Goal: Information Seeking & Learning: Check status

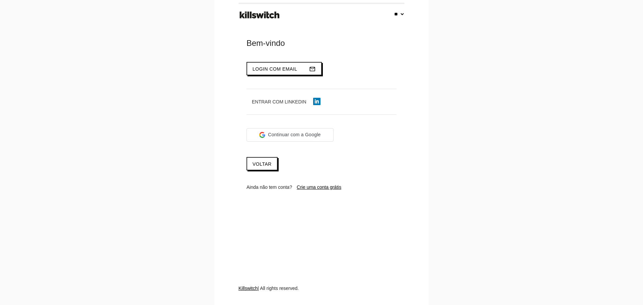
select select "**"
type input "**********"
click at [278, 72] on button "Login com email mail_outline" at bounding box center [283, 68] width 75 height 13
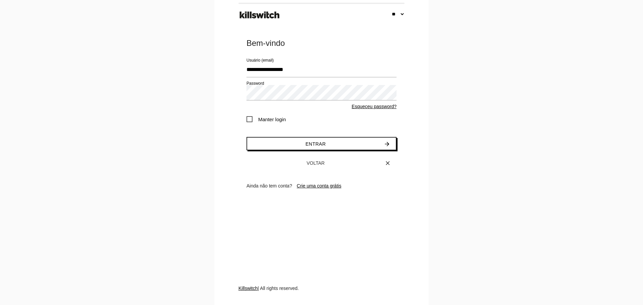
click at [255, 119] on span "Manter login" at bounding box center [266, 119] width 40 height 8
click at [290, 141] on button "Entrar arrow_forward" at bounding box center [321, 143] width 150 height 13
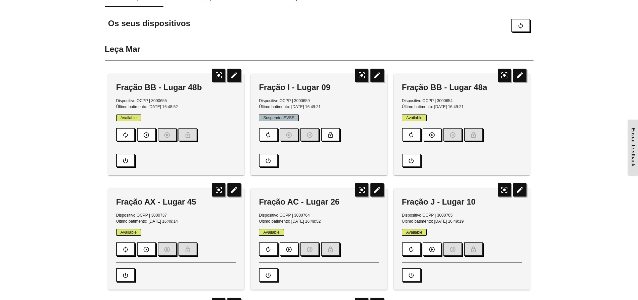
scroll to position [28, 0]
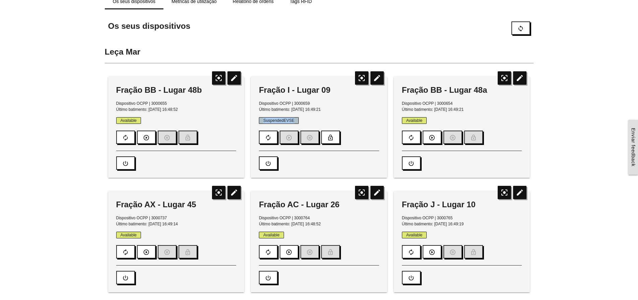
drag, startPoint x: 263, startPoint y: 119, endPoint x: 299, endPoint y: 121, distance: 35.5
click at [299, 121] on p "SuspendedEVSE" at bounding box center [319, 121] width 120 height 6
click at [293, 121] on span "SuspendedEVSE" at bounding box center [279, 120] width 40 height 7
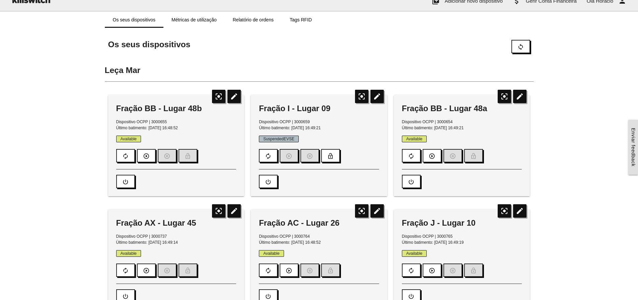
scroll to position [0, 0]
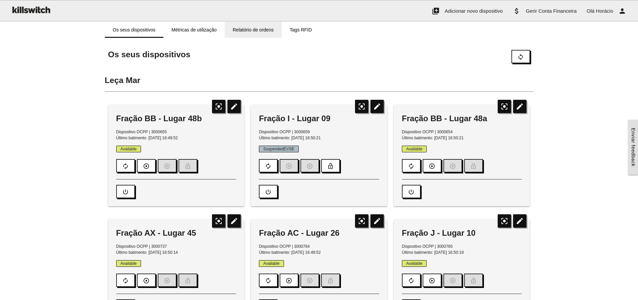
click at [260, 29] on link "Relatório de ordens" at bounding box center [253, 30] width 57 height 16
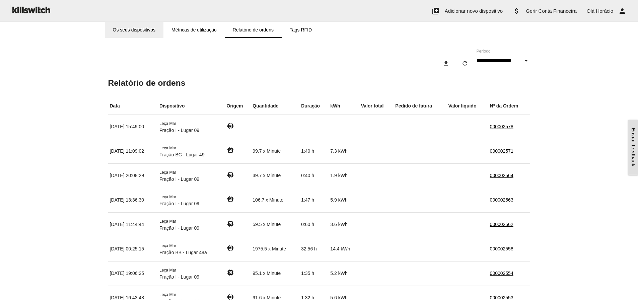
click at [146, 28] on link "Os seus dispositivos" at bounding box center [134, 30] width 59 height 16
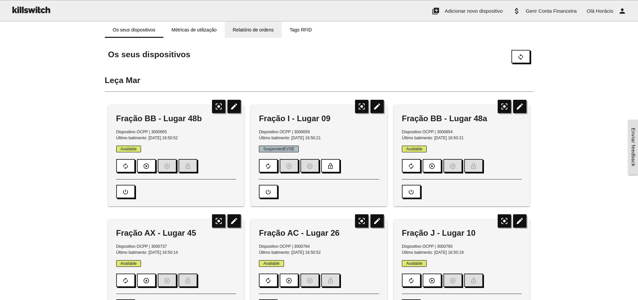
click at [240, 31] on link "Relatório de ordens" at bounding box center [253, 30] width 57 height 16
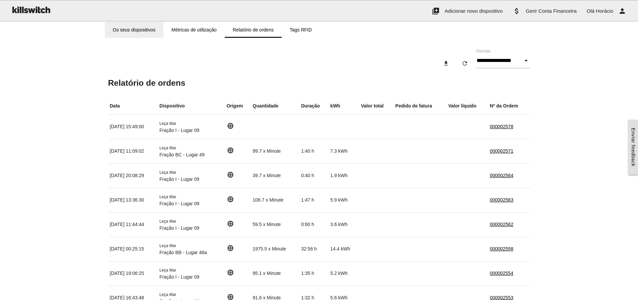
click at [139, 27] on link "Os seus dispositivos" at bounding box center [134, 30] width 59 height 16
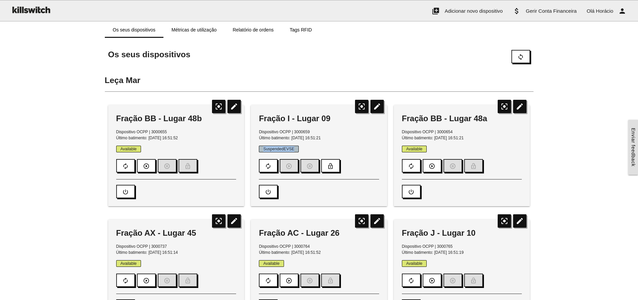
drag, startPoint x: 263, startPoint y: 149, endPoint x: 297, endPoint y: 151, distance: 33.9
click at [297, 151] on span "SuspendedEVSE" at bounding box center [279, 149] width 40 height 7
click at [297, 149] on span "SuspendedEVSE" at bounding box center [279, 149] width 40 height 7
drag, startPoint x: 263, startPoint y: 149, endPoint x: 294, endPoint y: 149, distance: 31.1
click at [294, 149] on span "SuspendedEVSE" at bounding box center [279, 149] width 40 height 7
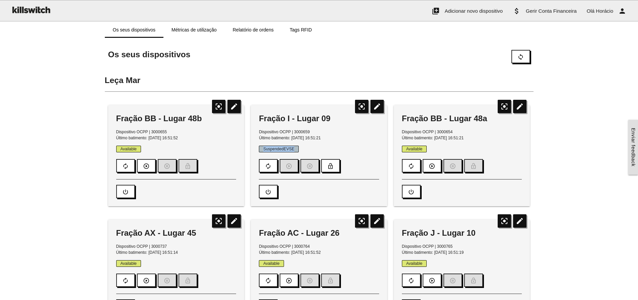
click at [295, 149] on span "SuspendedEVSE" at bounding box center [279, 149] width 40 height 7
drag, startPoint x: 296, startPoint y: 149, endPoint x: 262, endPoint y: 149, distance: 33.8
click at [262, 149] on span "SuspendedEVSE" at bounding box center [279, 149] width 40 height 7
drag, startPoint x: 262, startPoint y: 148, endPoint x: 296, endPoint y: 149, distance: 33.5
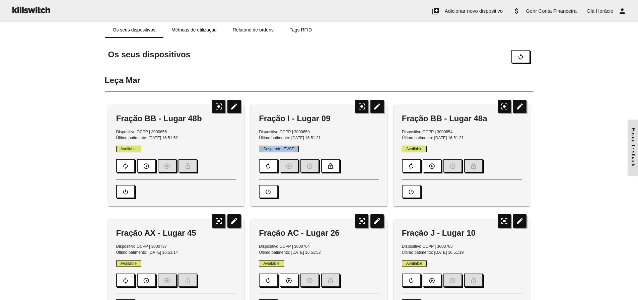
click at [296, 149] on span "SuspendedEVSE" at bounding box center [279, 149] width 40 height 7
drag, startPoint x: 294, startPoint y: 148, endPoint x: 263, endPoint y: 149, distance: 31.2
click at [263, 149] on span "SuspendedEVSE" at bounding box center [279, 149] width 40 height 7
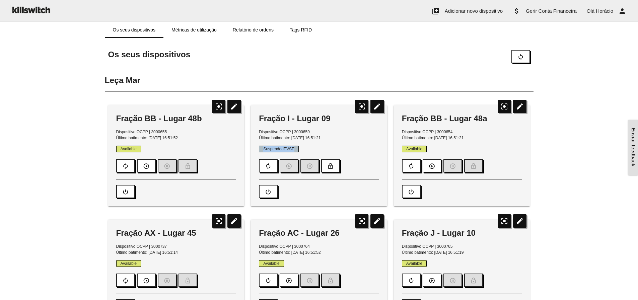
drag, startPoint x: 263, startPoint y: 149, endPoint x: 297, endPoint y: 150, distance: 34.5
click at [297, 150] on span "SuspendedEVSE" at bounding box center [279, 149] width 40 height 7
drag, startPoint x: 298, startPoint y: 150, endPoint x: 263, endPoint y: 150, distance: 34.8
click at [263, 150] on span "SuspendedEVSE" at bounding box center [279, 149] width 40 height 7
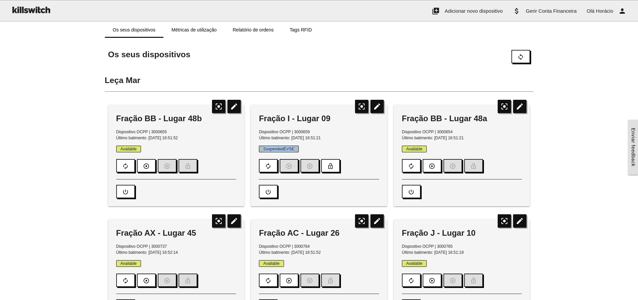
click at [263, 150] on span "SuspendedEVSE" at bounding box center [279, 149] width 40 height 7
click at [240, 30] on link "Relatório de ordens" at bounding box center [253, 30] width 57 height 16
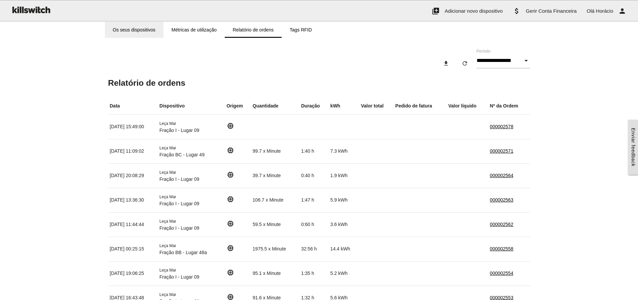
click at [139, 30] on link "Os seus dispositivos" at bounding box center [134, 30] width 59 height 16
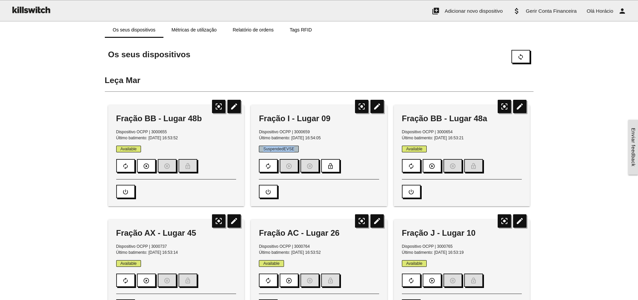
drag, startPoint x: 263, startPoint y: 149, endPoint x: 299, endPoint y: 149, distance: 35.8
click at [299, 149] on p "SuspendedEVSE" at bounding box center [319, 149] width 120 height 6
click at [260, 116] on div "Fração I - Lugar 09" at bounding box center [319, 118] width 120 height 11
click at [258, 114] on div "Fração I - Lugar 09 Dispositivo OCPP | 3000659 Último batimento: 29/09/2025, 16…" at bounding box center [319, 155] width 136 height 101
click at [251, 31] on link "Relatório de ordens" at bounding box center [253, 30] width 57 height 16
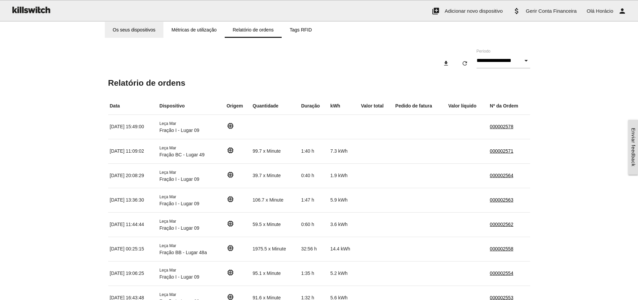
click at [145, 29] on link "Os seus dispositivos" at bounding box center [134, 30] width 59 height 16
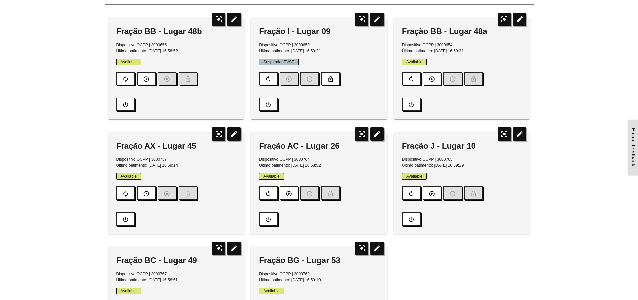
scroll to position [100, 0]
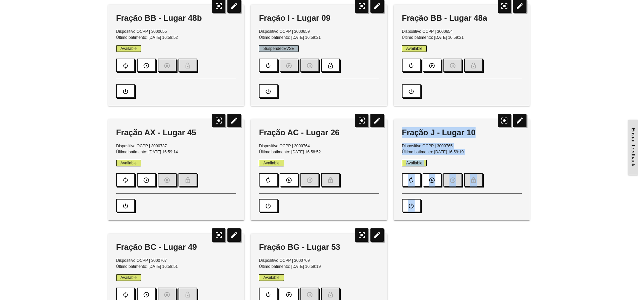
drag, startPoint x: 402, startPoint y: 131, endPoint x: 516, endPoint y: 206, distance: 135.8
click at [516, 206] on div "Fração J - Lugar 10 Dispositivo OCPP | 3000765 Último batimento: 29/09/2025, 16…" at bounding box center [462, 169] width 136 height 101
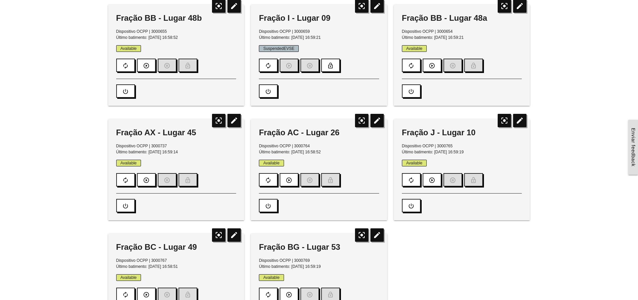
click at [516, 206] on div "power_settings_new" at bounding box center [462, 202] width 120 height 19
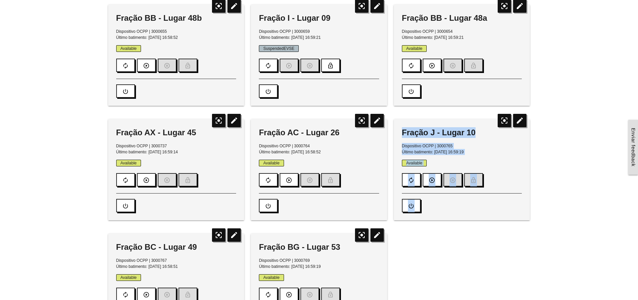
drag, startPoint x: 488, startPoint y: 209, endPoint x: 401, endPoint y: 132, distance: 116.0
click at [396, 132] on div "Fração J - Lugar 10 Dispositivo OCPP | 3000765 Último batimento: 29/09/2025, 16…" at bounding box center [462, 169] width 136 height 101
click at [404, 132] on div "Fração J - Lugar 10" at bounding box center [462, 132] width 120 height 11
drag, startPoint x: 402, startPoint y: 132, endPoint x: 512, endPoint y: 206, distance: 132.2
click at [512, 206] on div "Fração J - Lugar 10 Dispositivo OCPP | 3000765 Último batimento: 29/09/2025, 16…" at bounding box center [462, 169] width 136 height 101
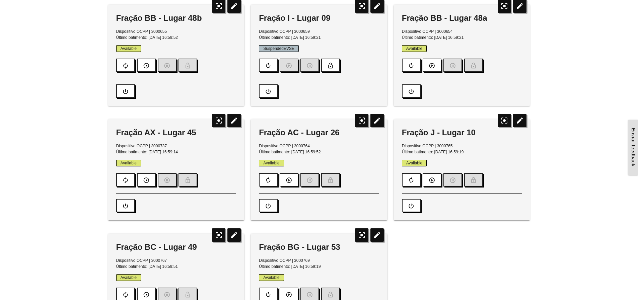
click at [512, 206] on div "power_settings_new" at bounding box center [462, 202] width 120 height 19
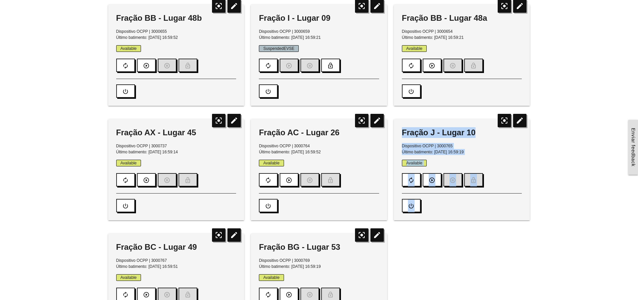
drag, startPoint x: 510, startPoint y: 211, endPoint x: 399, endPoint y: 133, distance: 135.1
click at [399, 133] on div "Fração J - Lugar 10 Dispositivo OCPP | 3000765 Último batimento: 29/09/2025, 16…" at bounding box center [462, 169] width 136 height 101
click at [401, 133] on div "Fração J - Lugar 10 Dispositivo OCPP | 3000765 Último batimento: 29/09/2025, 16…" at bounding box center [462, 169] width 136 height 101
drag, startPoint x: 403, startPoint y: 133, endPoint x: 484, endPoint y: 203, distance: 107.5
click at [484, 203] on div "Fração J - Lugar 10 Dispositivo OCPP | 3000765 Último batimento: 29/09/2025, 16…" at bounding box center [462, 169] width 136 height 101
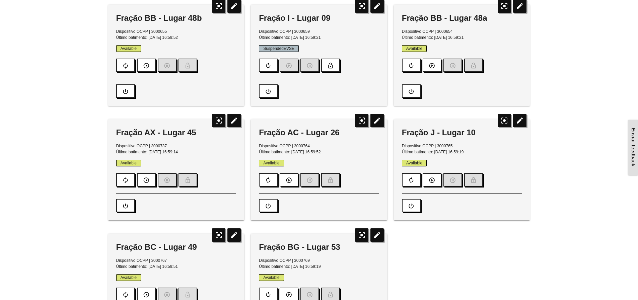
click at [484, 203] on div "power_settings_new" at bounding box center [462, 202] width 120 height 19
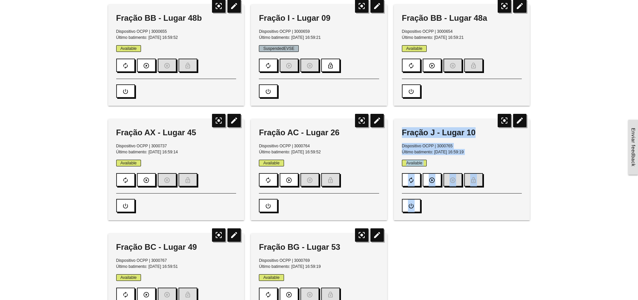
drag, startPoint x: 485, startPoint y: 206, endPoint x: 398, endPoint y: 132, distance: 114.1
click at [398, 132] on div "Fração J - Lugar 10 Dispositivo OCPP | 3000765 Último batimento: 29/09/2025, 16…" at bounding box center [462, 169] width 136 height 101
click at [400, 132] on div "Fração J - Lugar 10 Dispositivo OCPP | 3000765 Último batimento: 29/09/2025, 16…" at bounding box center [462, 169] width 136 height 101
drag, startPoint x: 403, startPoint y: 132, endPoint x: 474, endPoint y: 212, distance: 107.7
click at [474, 212] on div "Fração J - Lugar 10 Dispositivo OCPP | 3000765 Último batimento: 29/09/2025, 16…" at bounding box center [462, 169] width 136 height 101
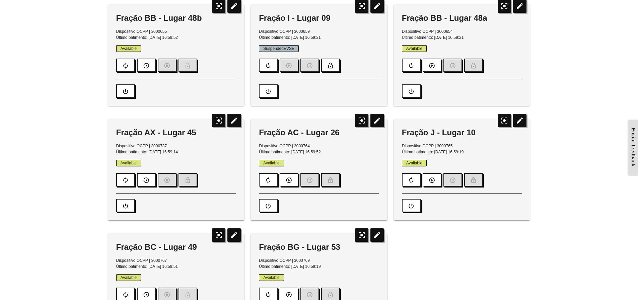
click at [474, 212] on div "power_settings_new" at bounding box center [462, 202] width 120 height 19
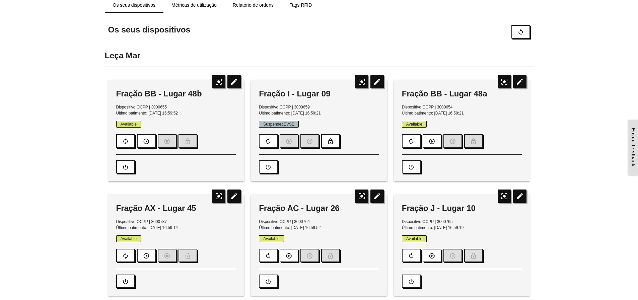
scroll to position [0, 0]
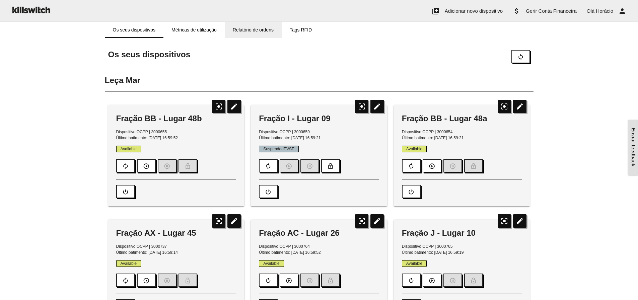
click at [254, 30] on link "Relatório de ordens" at bounding box center [253, 30] width 57 height 16
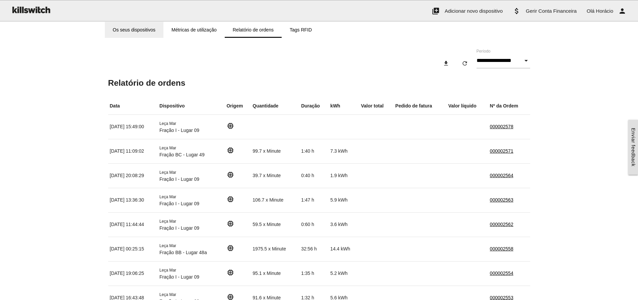
click at [146, 31] on link "Os seus dispositivos" at bounding box center [134, 30] width 59 height 16
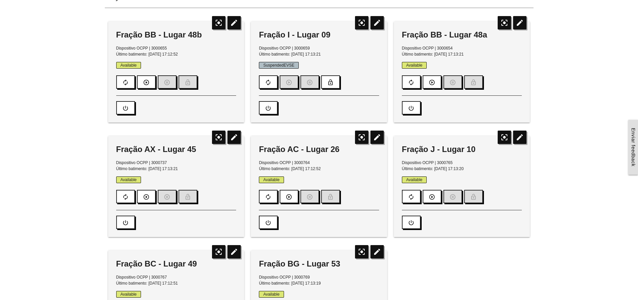
scroll to position [100, 0]
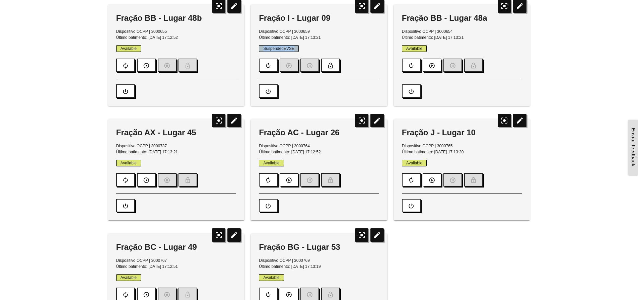
drag, startPoint x: 297, startPoint y: 47, endPoint x: 257, endPoint y: 45, distance: 39.6
click at [257, 45] on div "Fração I - Lugar 09 Dispositivo OCPP | 3000659 Último batimento: 29/09/2025, 17…" at bounding box center [319, 55] width 136 height 101
click at [259, 48] on span "SuspendedEVSE" at bounding box center [279, 48] width 40 height 7
drag, startPoint x: 295, startPoint y: 48, endPoint x: 262, endPoint y: 48, distance: 33.1
click at [262, 48] on span "SuspendedEVSE" at bounding box center [279, 48] width 40 height 7
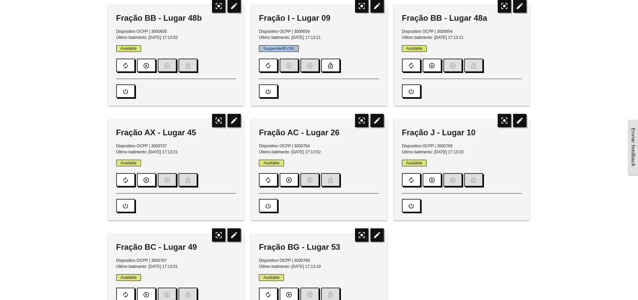
click at [263, 48] on span "SuspendedEVSE" at bounding box center [279, 48] width 40 height 7
drag, startPoint x: 263, startPoint y: 48, endPoint x: 296, endPoint y: 48, distance: 32.8
click at [296, 48] on span "SuspendedEVSE" at bounding box center [279, 48] width 40 height 7
drag, startPoint x: 295, startPoint y: 48, endPoint x: 263, endPoint y: 47, distance: 31.8
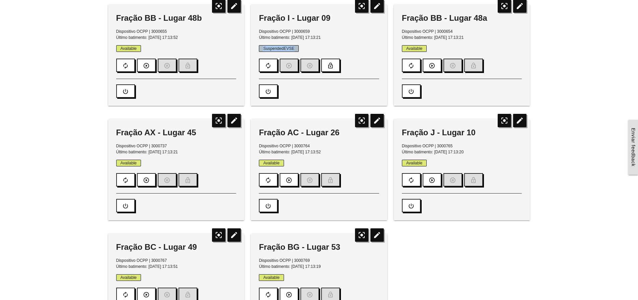
click at [263, 47] on span "SuspendedEVSE" at bounding box center [279, 48] width 40 height 7
drag, startPoint x: 263, startPoint y: 48, endPoint x: 295, endPoint y: 48, distance: 31.5
click at [295, 48] on span "SuspendedEVSE" at bounding box center [279, 48] width 40 height 7
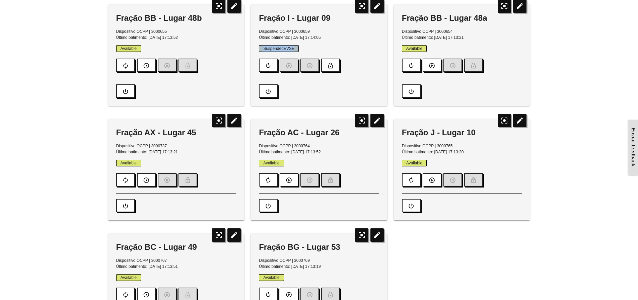
drag, startPoint x: 295, startPoint y: 48, endPoint x: 261, endPoint y: 48, distance: 33.5
click at [261, 48] on span "SuspendedEVSE" at bounding box center [279, 48] width 40 height 7
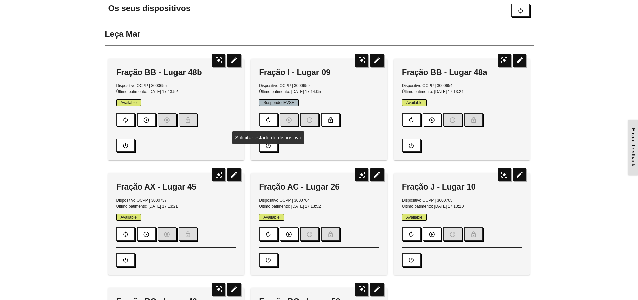
scroll to position [0, 0]
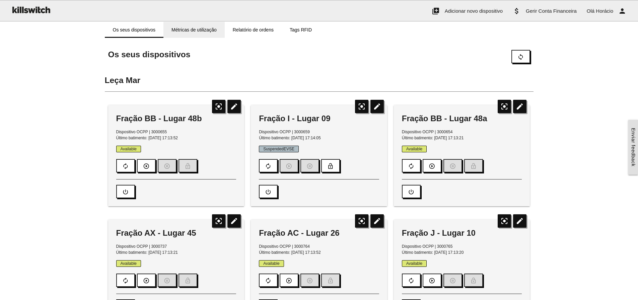
click at [204, 30] on link "Métricas de utilização" at bounding box center [193, 30] width 61 height 16
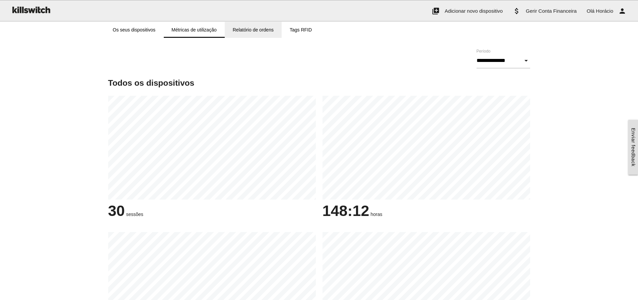
click at [252, 28] on link "Relatório de ordens" at bounding box center [253, 30] width 57 height 16
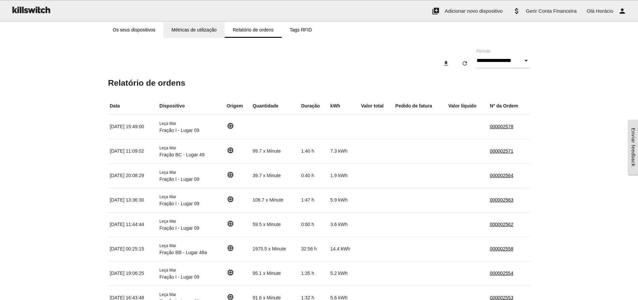
click at [189, 28] on link "Métricas de utilização" at bounding box center [193, 30] width 61 height 16
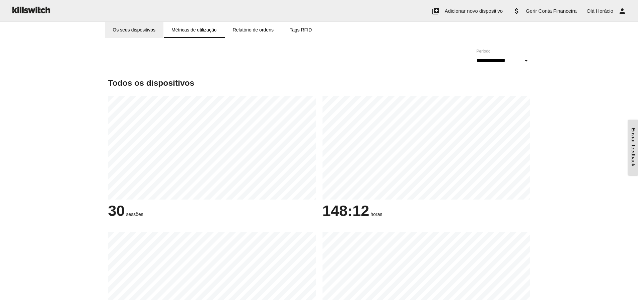
click at [141, 32] on link "Os seus dispositivos" at bounding box center [134, 30] width 59 height 16
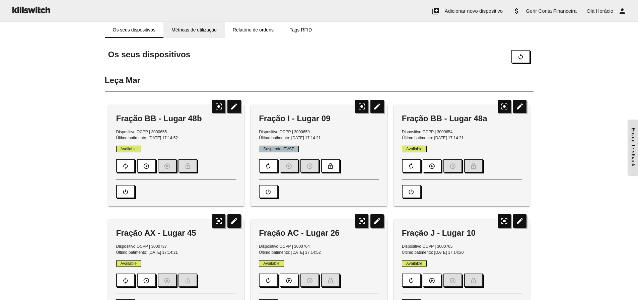
click at [183, 32] on link "Métricas de utilização" at bounding box center [193, 30] width 61 height 16
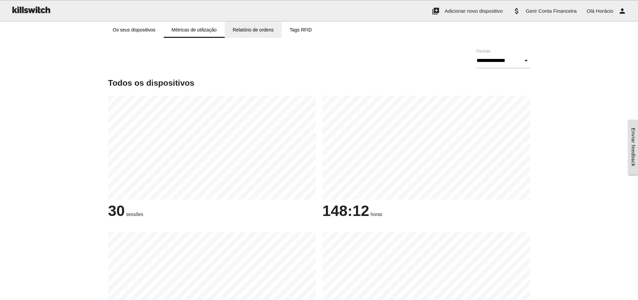
click at [240, 29] on link "Relatório de ordens" at bounding box center [253, 30] width 57 height 16
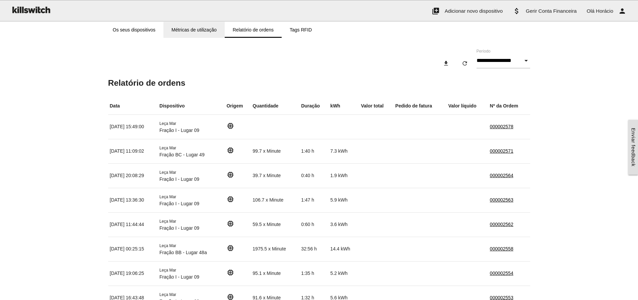
click at [205, 29] on link "Métricas de utilização" at bounding box center [193, 30] width 61 height 16
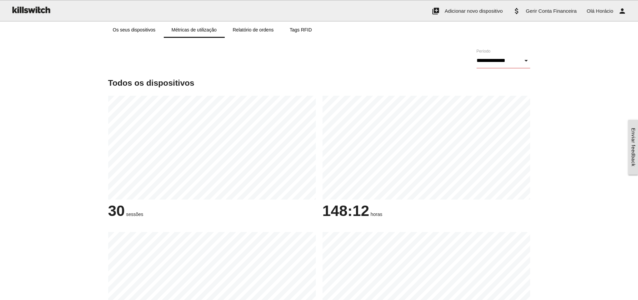
click at [504, 62] on input "**********" at bounding box center [503, 60] width 54 height 15
click at [503, 97] on span "Últimos 30 dias" at bounding box center [506, 94] width 61 height 17
type input "**********"
click at [142, 31] on link "Os seus dispositivos" at bounding box center [134, 30] width 59 height 16
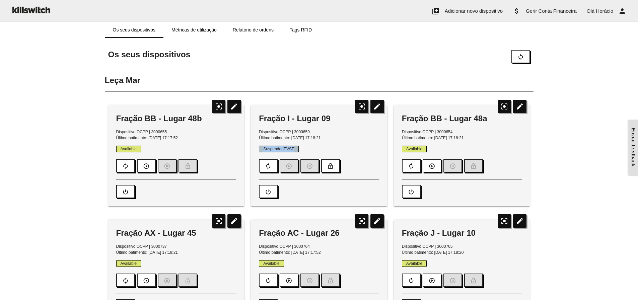
drag, startPoint x: 306, startPoint y: 150, endPoint x: 259, endPoint y: 148, distance: 46.9
click at [259, 148] on p "SuspendedEVSE" at bounding box center [319, 149] width 120 height 6
click at [259, 148] on span "SuspendedEVSE" at bounding box center [279, 149] width 40 height 7
drag, startPoint x: 263, startPoint y: 148, endPoint x: 297, endPoint y: 148, distance: 34.5
click at [297, 148] on span "SuspendedEVSE" at bounding box center [279, 149] width 40 height 7
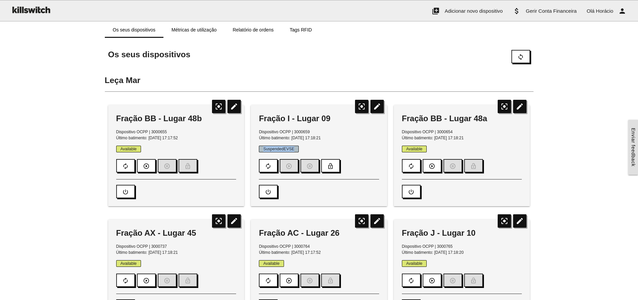
click at [297, 148] on span "SuspendedEVSE" at bounding box center [279, 149] width 40 height 7
drag, startPoint x: 296, startPoint y: 149, endPoint x: 261, endPoint y: 147, distance: 34.9
click at [261, 147] on span "SuspendedEVSE" at bounding box center [279, 149] width 40 height 7
click at [244, 28] on link "Relatório de ordens" at bounding box center [253, 30] width 57 height 16
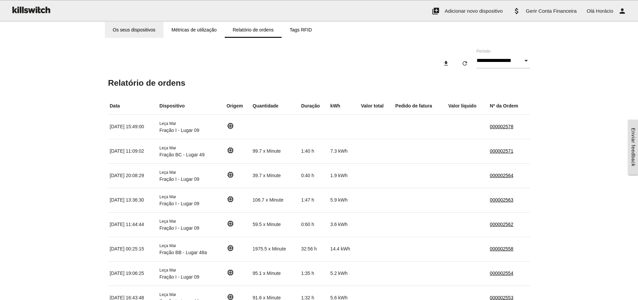
click at [135, 31] on link "Os seus dispositivos" at bounding box center [134, 30] width 59 height 16
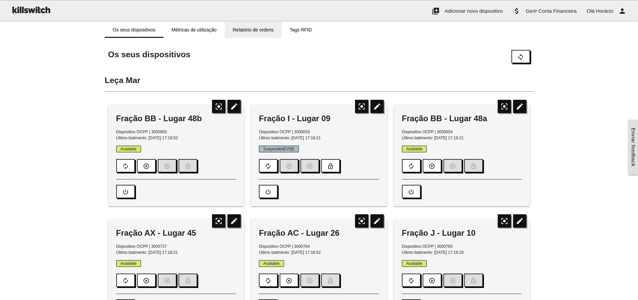
click at [256, 29] on link "Relatório de ordens" at bounding box center [253, 30] width 57 height 16
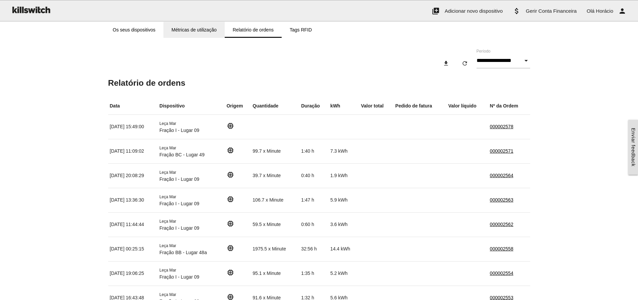
click at [207, 29] on link "Métricas de utilização" at bounding box center [193, 30] width 61 height 16
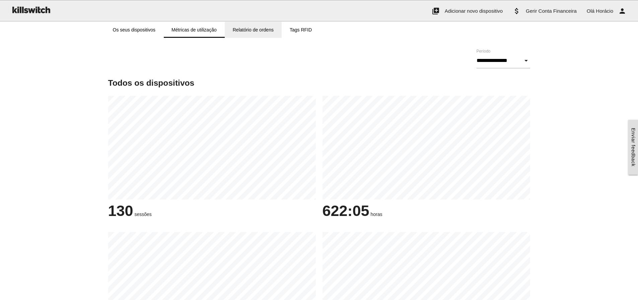
click at [260, 28] on link "Relatório de ordens" at bounding box center [253, 30] width 57 height 16
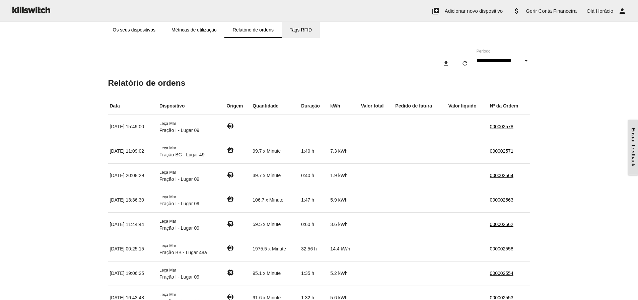
click at [299, 28] on link "Tags RFID" at bounding box center [301, 30] width 38 height 16
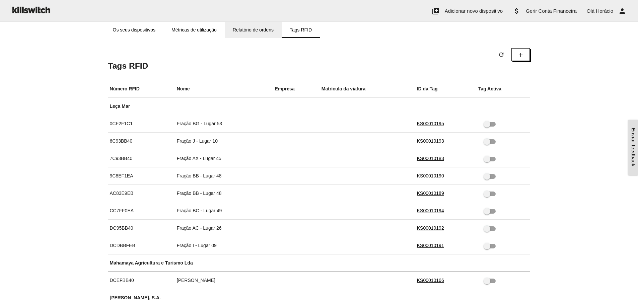
click at [255, 28] on link "Relatório de ordens" at bounding box center [253, 30] width 57 height 16
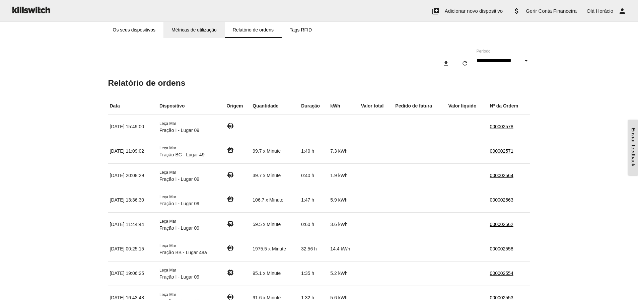
click at [211, 27] on link "Métricas de utilização" at bounding box center [193, 30] width 61 height 16
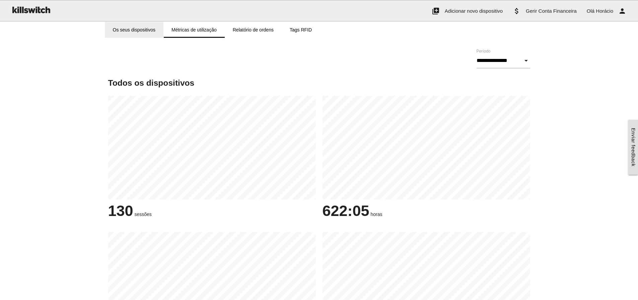
click at [130, 29] on link "Os seus dispositivos" at bounding box center [134, 30] width 59 height 16
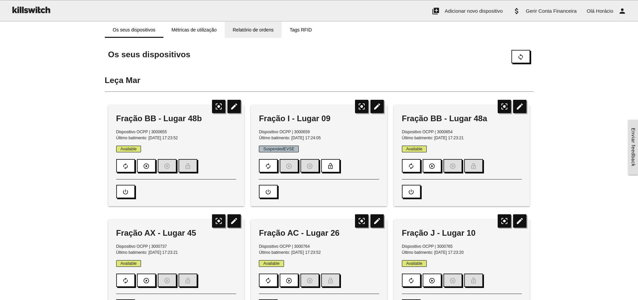
click at [273, 27] on link "Relatório de ordens" at bounding box center [253, 30] width 57 height 16
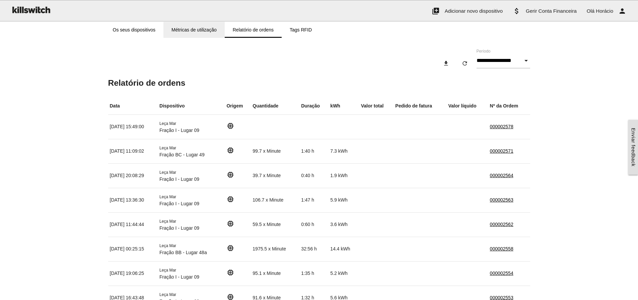
click at [196, 28] on link "Métricas de utilização" at bounding box center [193, 30] width 61 height 16
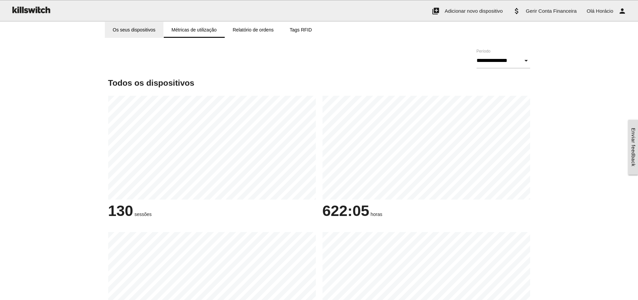
click at [129, 31] on link "Os seus dispositivos" at bounding box center [134, 30] width 59 height 16
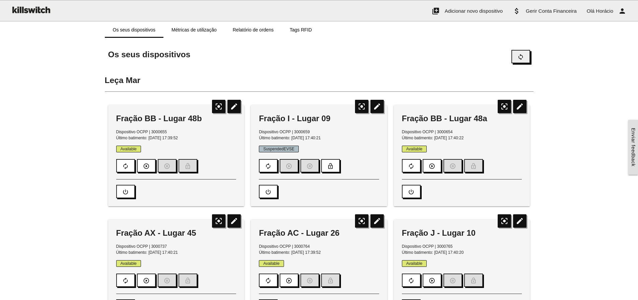
click at [523, 56] on icon "sync" at bounding box center [520, 57] width 7 height 13
drag, startPoint x: 260, startPoint y: 118, endPoint x: 332, endPoint y: 120, distance: 72.0
click at [332, 120] on div "Fração I - Lugar 09" at bounding box center [319, 118] width 120 height 11
drag, startPoint x: 259, startPoint y: 118, endPoint x: 333, endPoint y: 117, distance: 73.7
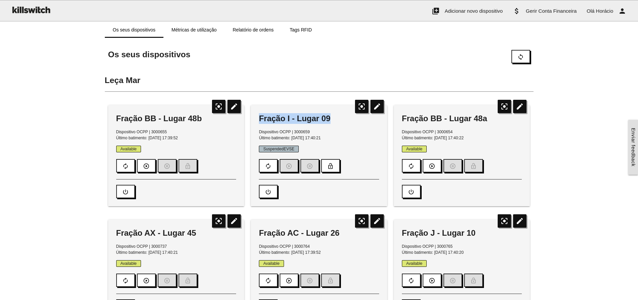
click at [333, 117] on div "Fração I - Lugar 09" at bounding box center [319, 118] width 120 height 11
drag, startPoint x: 259, startPoint y: 118, endPoint x: 336, endPoint y: 118, distance: 77.0
click at [336, 118] on div "Fração I - Lugar 09" at bounding box center [319, 118] width 120 height 11
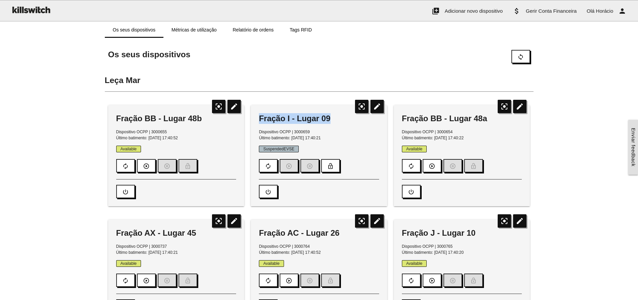
drag, startPoint x: 259, startPoint y: 118, endPoint x: 340, endPoint y: 116, distance: 80.7
click at [340, 116] on div "Fração I - Lugar 09" at bounding box center [319, 118] width 120 height 11
drag, startPoint x: 263, startPoint y: 148, endPoint x: 338, endPoint y: 148, distance: 75.3
click at [338, 148] on p "SuspendedEVSE" at bounding box center [319, 149] width 120 height 6
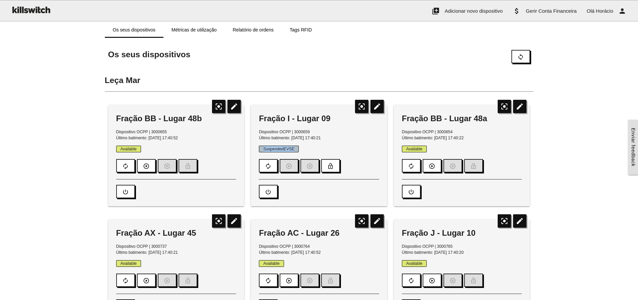
click at [338, 148] on p "SuspendedEVSE" at bounding box center [319, 149] width 120 height 6
drag, startPoint x: 259, startPoint y: 115, endPoint x: 331, endPoint y: 138, distance: 74.8
click at [331, 138] on div "Fração I - Lugar 09 Dispositivo OCPP | 3000659 Último batimento: 29/09/2025, 17…" at bounding box center [319, 155] width 136 height 101
click at [331, 138] on p "Dispositivo OCPP | 3000659 Último batimento: 29/09/2025, 17:40:21" at bounding box center [319, 135] width 120 height 12
drag, startPoint x: 260, startPoint y: 117, endPoint x: 336, endPoint y: 138, distance: 79.0
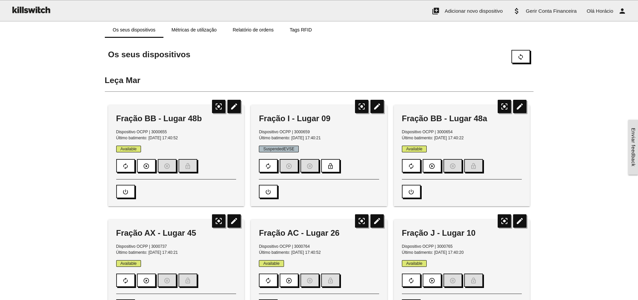
click at [336, 138] on div "Fração I - Lugar 09 Dispositivo OCPP | 3000659 Último batimento: 29/09/2025, 17…" at bounding box center [319, 155] width 136 height 101
click at [336, 138] on p "Dispositivo OCPP | 3000659 Último batimento: 29/09/2025, 17:40:21" at bounding box center [319, 135] width 120 height 12
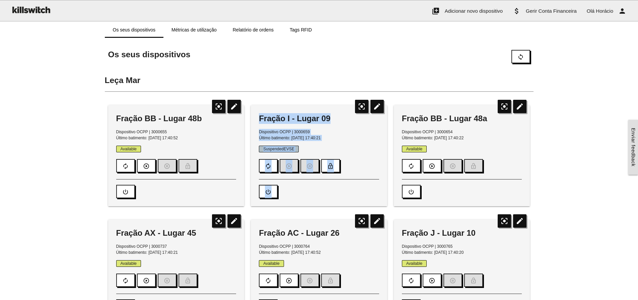
drag, startPoint x: 260, startPoint y: 116, endPoint x: 353, endPoint y: 189, distance: 117.7
click at [353, 189] on div "Fração I - Lugar 09 Dispositivo OCPP | 3000659 Último batimento: 29/09/2025, 17…" at bounding box center [319, 155] width 136 height 101
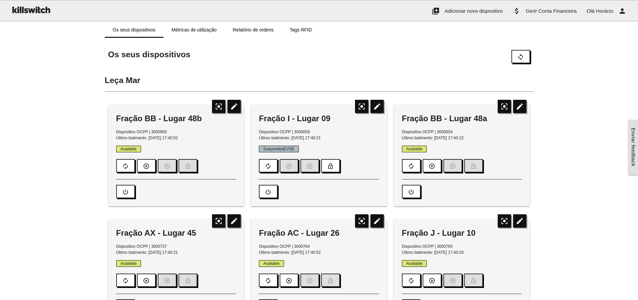
click at [353, 189] on div "power_settings_new" at bounding box center [319, 188] width 120 height 19
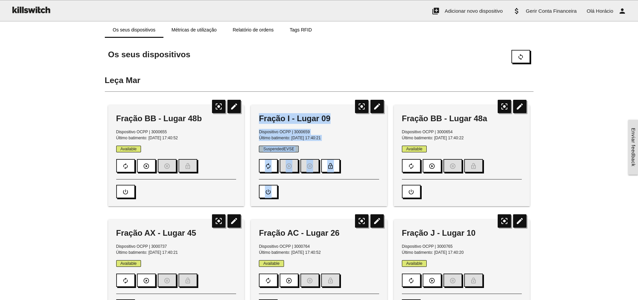
drag, startPoint x: 353, startPoint y: 193, endPoint x: 256, endPoint y: 118, distance: 122.9
click at [254, 118] on div "Fração I - Lugar 09 Dispositivo OCPP | 3000659 Último batimento: 29/09/2025, 17…" at bounding box center [319, 155] width 136 height 101
click at [257, 118] on div "Fração I - Lugar 09 Dispositivo OCPP | 3000659 Último batimento: 29/09/2025, 17…" at bounding box center [319, 155] width 136 height 101
drag, startPoint x: 259, startPoint y: 118, endPoint x: 308, endPoint y: 193, distance: 89.3
click at [308, 193] on div "Fração I - Lugar 09 Dispositivo OCPP | 3000659 Último batimento: 29/09/2025, 17…" at bounding box center [319, 155] width 136 height 101
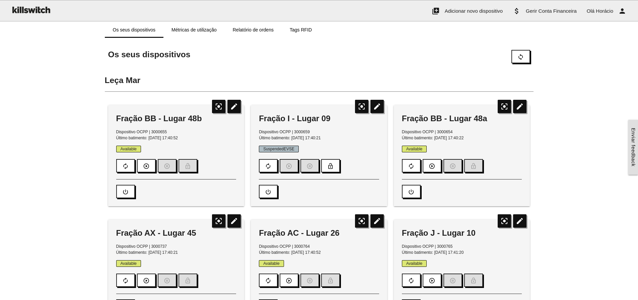
click at [308, 193] on div "power_settings_new" at bounding box center [319, 188] width 120 height 19
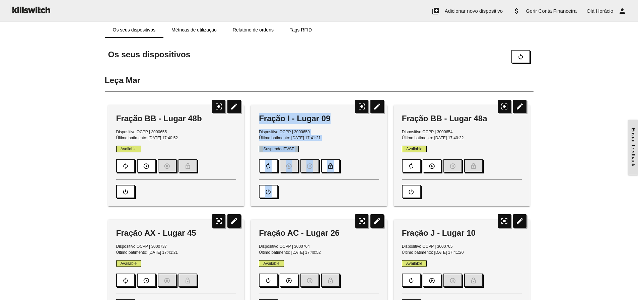
drag, startPoint x: 313, startPoint y: 195, endPoint x: 255, endPoint y: 119, distance: 94.8
click at [255, 119] on div "Fração I - Lugar 09 Dispositivo OCPP | 3000659 Último batimento: 29/09/2025, 17…" at bounding box center [319, 155] width 136 height 101
click at [256, 119] on div "Fração I - Lugar 09 Dispositivo OCPP | 3000659 Último batimento: 29/09/2025, 17…" at bounding box center [319, 155] width 136 height 101
drag, startPoint x: 259, startPoint y: 119, endPoint x: 287, endPoint y: 188, distance: 75.0
click at [287, 188] on div "Fração I - Lugar 09 Dispositivo OCPP | 3000659 Último batimento: 29/09/2025, 17…" at bounding box center [319, 155] width 136 height 101
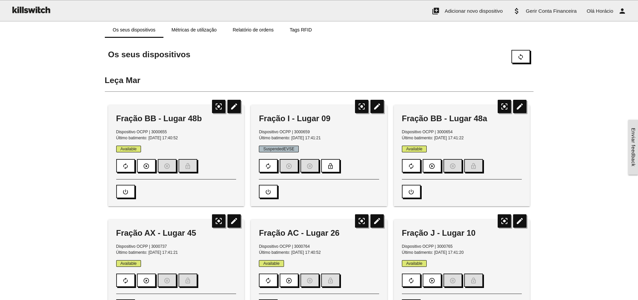
click at [287, 188] on div "power_settings_new" at bounding box center [319, 188] width 120 height 19
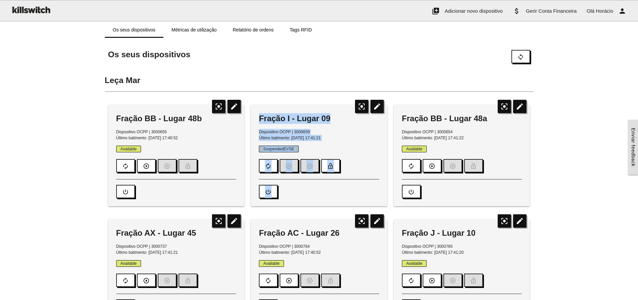
drag, startPoint x: 288, startPoint y: 192, endPoint x: 254, endPoint y: 119, distance: 80.9
click at [254, 119] on div "Fração I - Lugar 09 Dispositivo OCPP | 3000659 Último batimento: 29/09/2025, 17…" at bounding box center [319, 155] width 136 height 101
click at [256, 119] on div "Fração I - Lugar 09 Dispositivo OCPP | 3000659 Último batimento: 29/09/2025, 17…" at bounding box center [319, 155] width 136 height 101
drag, startPoint x: 259, startPoint y: 118, endPoint x: 284, endPoint y: 189, distance: 75.4
click at [284, 189] on div "Fração I - Lugar 09 Dispositivo OCPP | 3000659 Último batimento: 29/09/2025, 17…" at bounding box center [319, 155] width 136 height 101
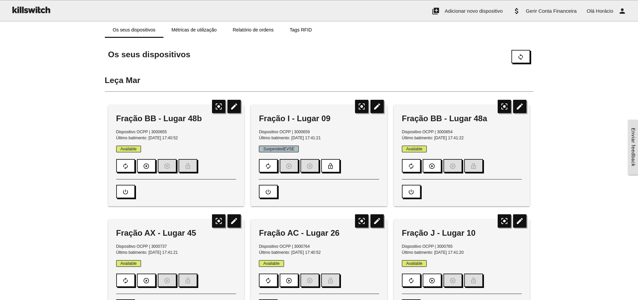
click at [284, 189] on div "power_settings_new" at bounding box center [319, 188] width 120 height 19
click at [258, 28] on link "Relatório de ordens" at bounding box center [253, 30] width 57 height 16
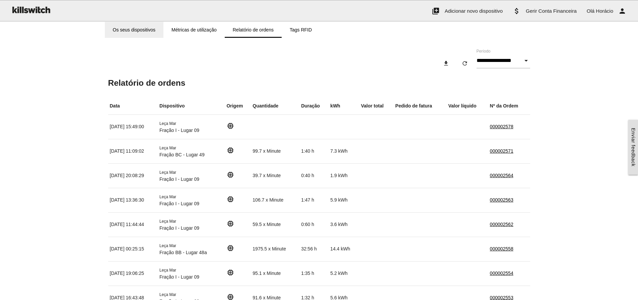
click at [135, 26] on link "Os seus dispositivos" at bounding box center [134, 30] width 59 height 16
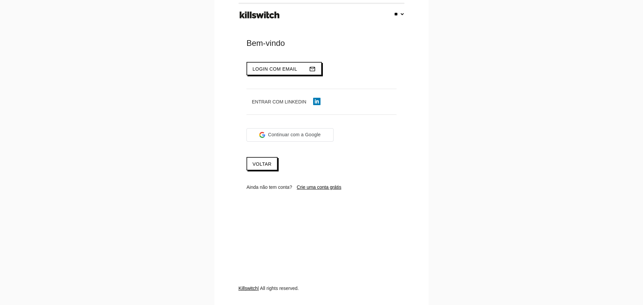
select select "**"
type input "**********"
click at [270, 67] on span "Login com email" at bounding box center [274, 68] width 45 height 5
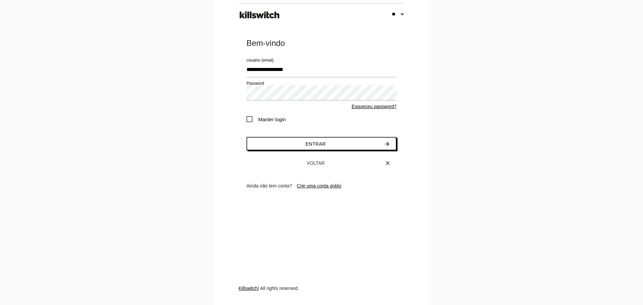
click at [265, 121] on span "Manter login" at bounding box center [266, 119] width 40 height 8
click at [282, 143] on button "Entrar arrow_forward" at bounding box center [321, 143] width 150 height 13
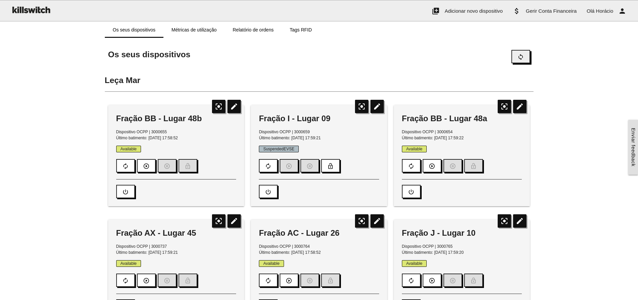
click at [520, 56] on icon "sync" at bounding box center [520, 57] width 7 height 13
click at [255, 31] on link "Relatório de ordens" at bounding box center [253, 30] width 57 height 16
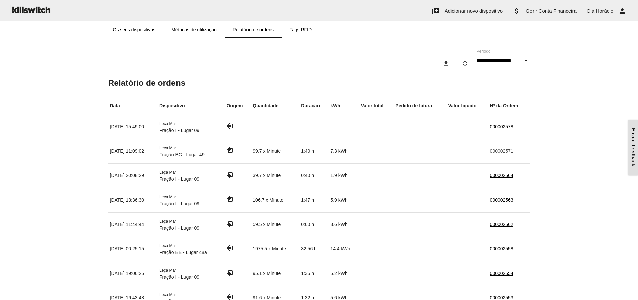
click at [499, 150] on link "000002571" at bounding box center [501, 150] width 23 height 5
type input "**********"
type input "********"
type input "*******"
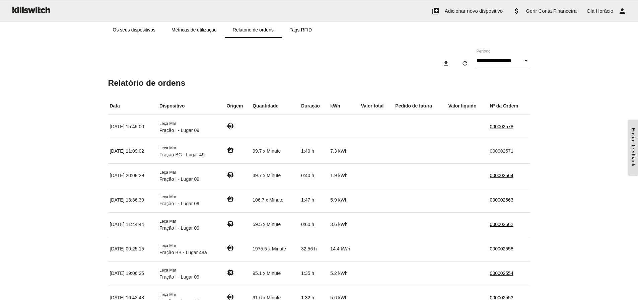
type input "*****"
type input "******"
type input "*"
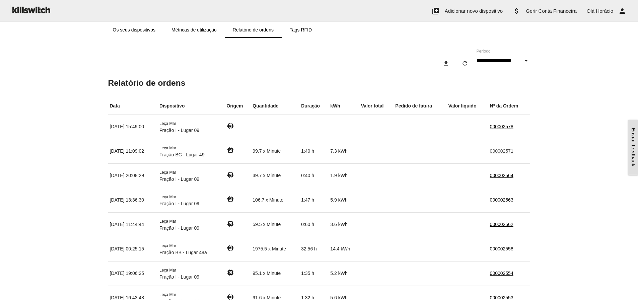
type input "**********"
type input "*****"
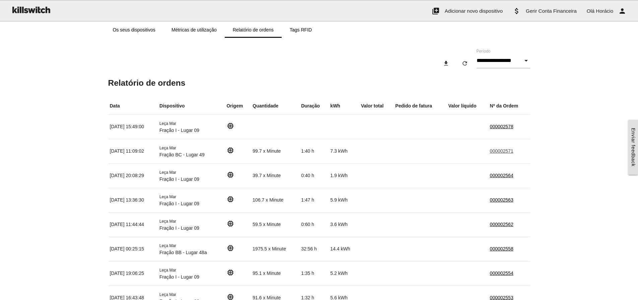
type input "*****"
type input "****"
type input "**********"
type input "********"
type input "**********"
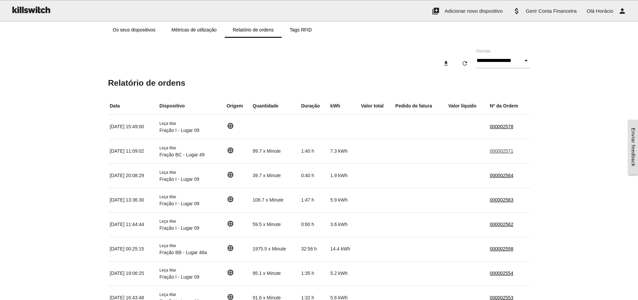
type input "*"
type input "**********"
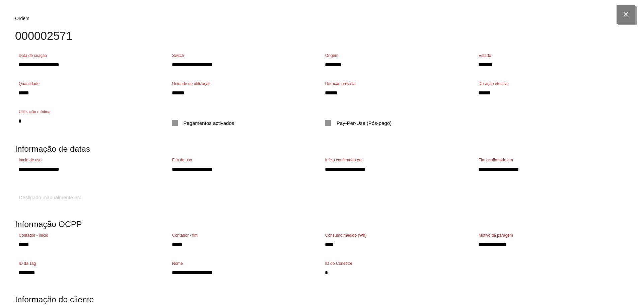
click at [627, 15] on icon "close" at bounding box center [625, 14] width 19 height 19
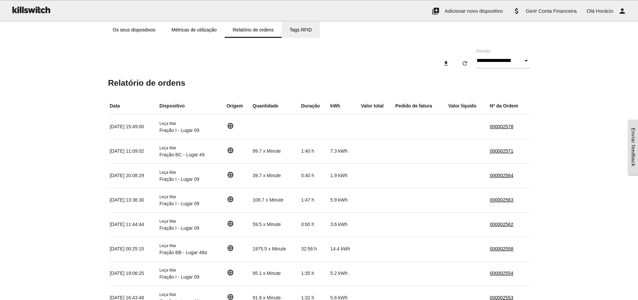
click at [309, 29] on link "Tags RFID" at bounding box center [301, 30] width 38 height 16
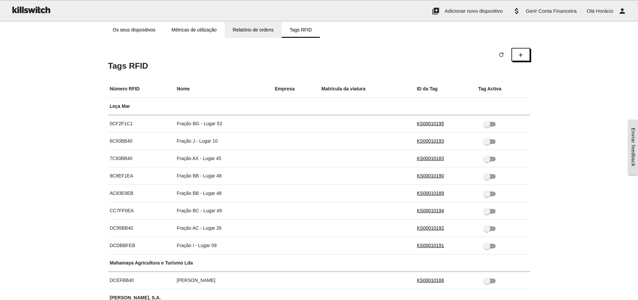
click at [247, 26] on link "Relatório de ordens" at bounding box center [253, 30] width 57 height 16
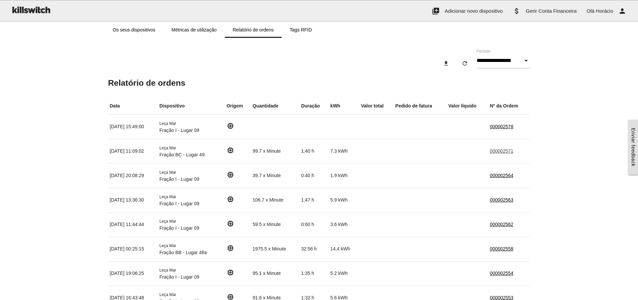
click at [497, 150] on link "000002571" at bounding box center [501, 150] width 23 height 5
type input "**********"
type input "********"
type input "*******"
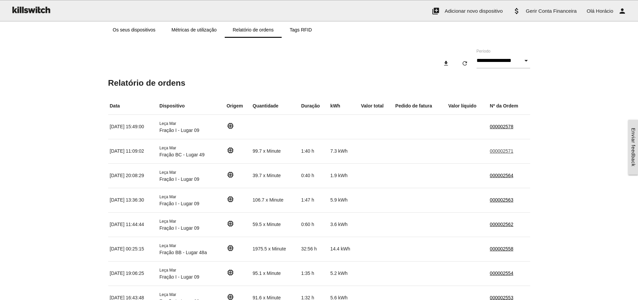
type input "*****"
type input "******"
type input "*"
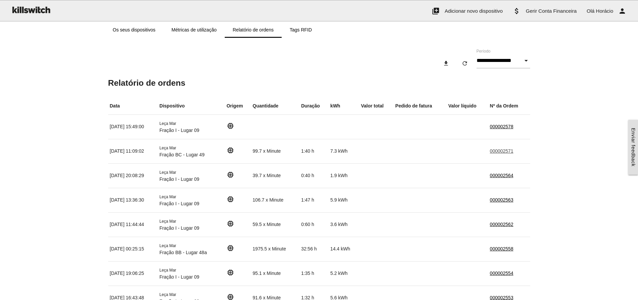
type input "**********"
type input "*****"
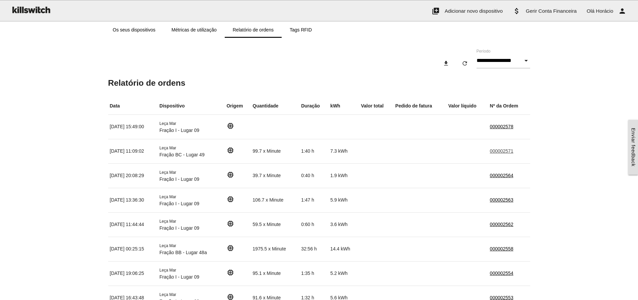
type input "*****"
type input "****"
type input "**********"
type input "********"
type input "**********"
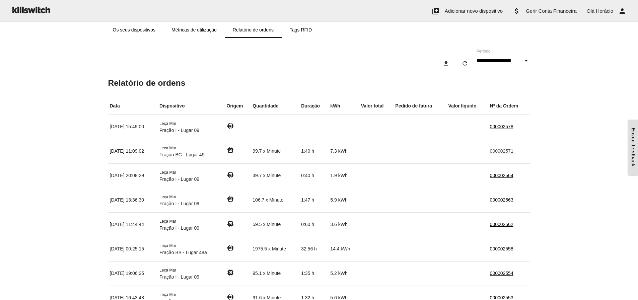
type input "*"
type input "**********"
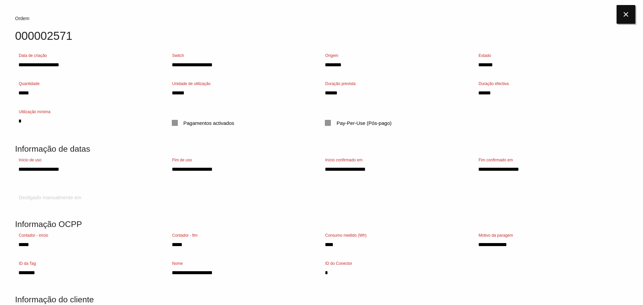
scroll to position [108, 0]
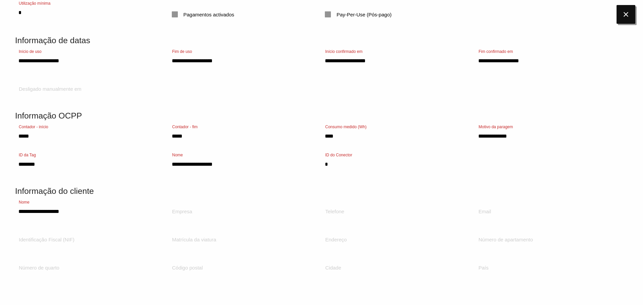
click at [629, 16] on icon "close" at bounding box center [625, 14] width 19 height 19
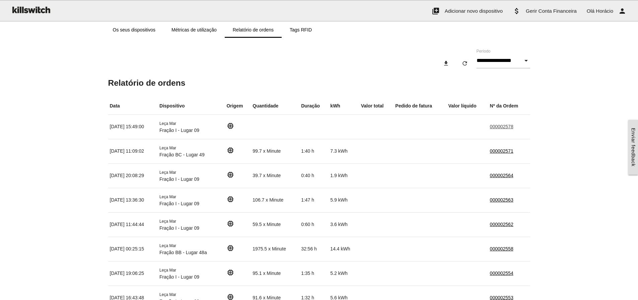
click at [495, 125] on link "000002578" at bounding box center [501, 126] width 23 height 5
type input "**********"
type input "********"
type input "*******"
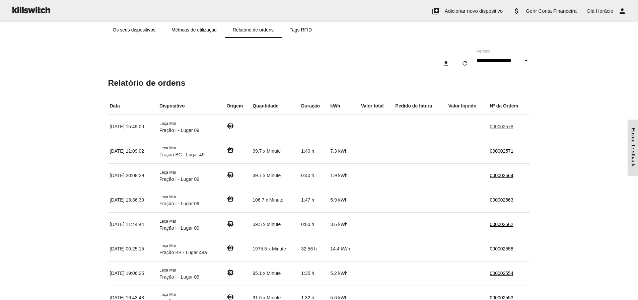
type input "******"
type input "*"
type input "**********"
type input "*******"
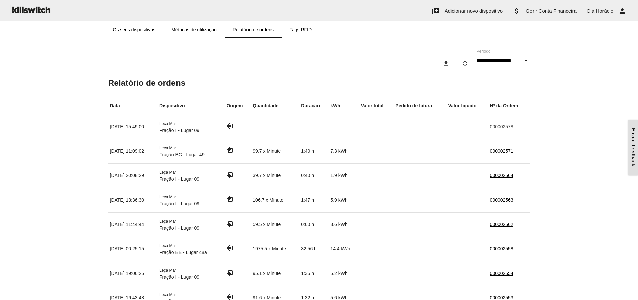
type input "********"
type input "**********"
type input "*"
type input "**********"
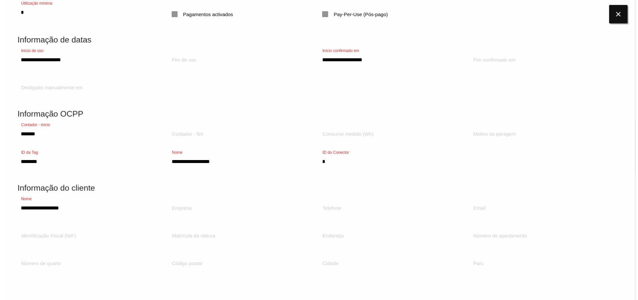
scroll to position [8, 0]
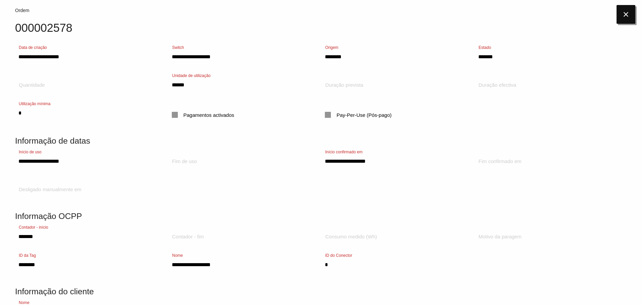
click at [631, 11] on icon "close" at bounding box center [625, 14] width 19 height 19
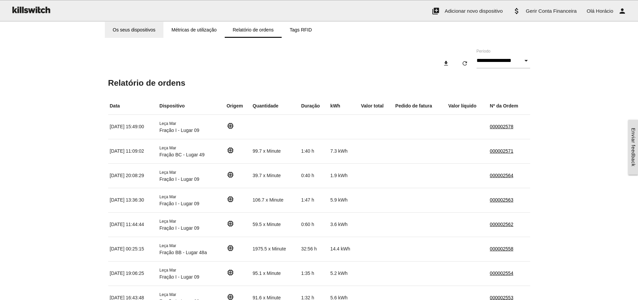
click at [131, 31] on link "Os seus dispositivos" at bounding box center [134, 30] width 59 height 16
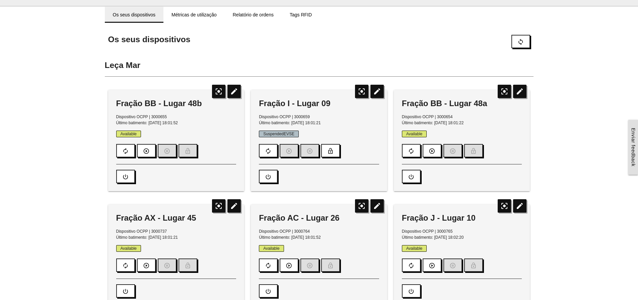
scroll to position [0, 0]
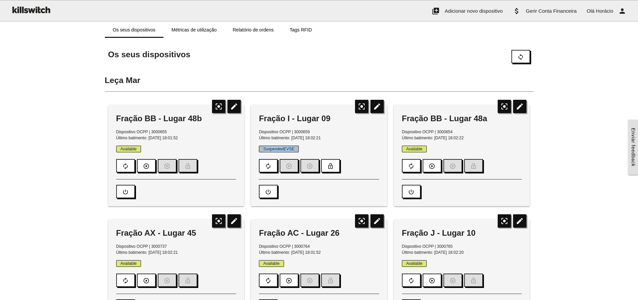
drag, startPoint x: 264, startPoint y: 148, endPoint x: 295, endPoint y: 148, distance: 31.1
click at [295, 148] on span "SuspendedEVSE" at bounding box center [279, 149] width 40 height 7
drag, startPoint x: 295, startPoint y: 149, endPoint x: 261, endPoint y: 149, distance: 33.5
click at [261, 149] on span "SuspendedEVSE" at bounding box center [279, 149] width 40 height 7
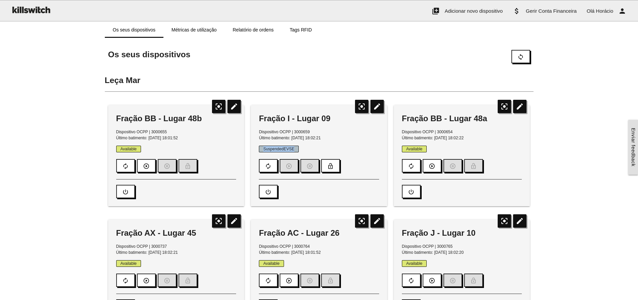
click at [261, 149] on span "SuspendedEVSE" at bounding box center [279, 149] width 40 height 7
drag, startPoint x: 263, startPoint y: 149, endPoint x: 295, endPoint y: 147, distance: 31.5
click at [295, 147] on span "SuspendedEVSE" at bounding box center [279, 149] width 40 height 7
click at [295, 148] on span "SuspendedEVSE" at bounding box center [279, 149] width 40 height 7
click at [521, 57] on icon "sync" at bounding box center [520, 57] width 7 height 13
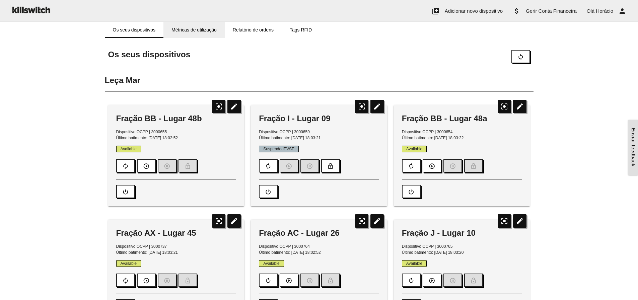
click at [192, 31] on link "Métricas de utilização" at bounding box center [193, 30] width 61 height 16
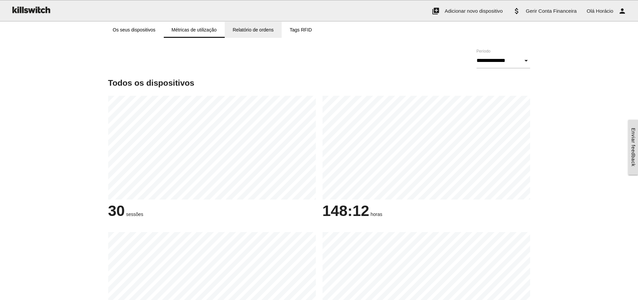
click at [244, 29] on link "Relatório de ordens" at bounding box center [253, 30] width 57 height 16
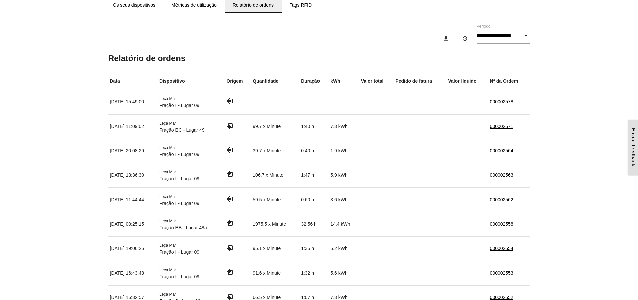
scroll to position [67, 0]
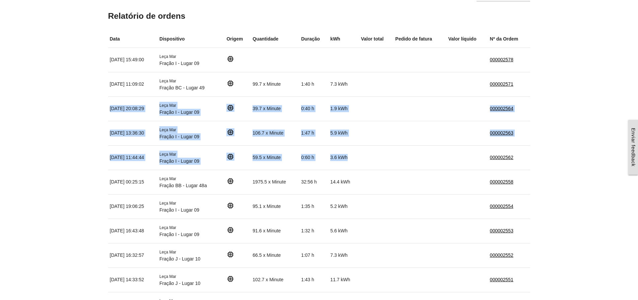
drag, startPoint x: 356, startPoint y: 158, endPoint x: 110, endPoint y: 108, distance: 251.1
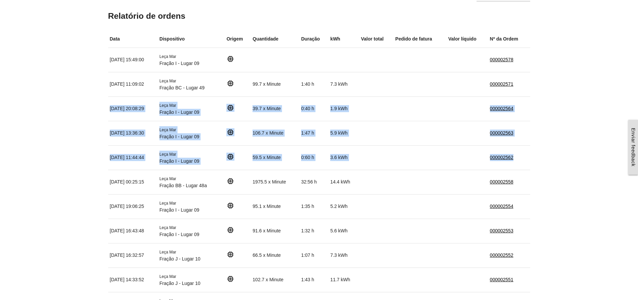
drag, startPoint x: 110, startPoint y: 109, endPoint x: 523, endPoint y: 158, distance: 416.0
click at [523, 158] on td "000002562" at bounding box center [509, 157] width 42 height 24
drag, startPoint x: 527, startPoint y: 159, endPoint x: 108, endPoint y: 109, distance: 422.1
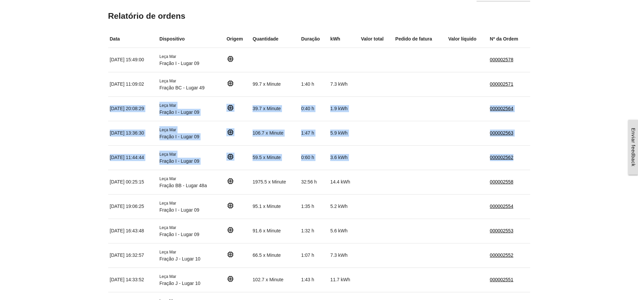
click at [108, 109] on td "[DATE] 20:08:29" at bounding box center [133, 108] width 50 height 24
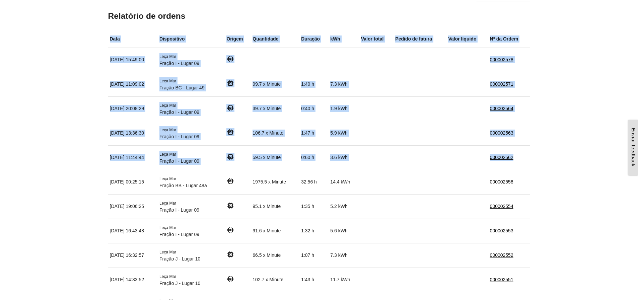
drag, startPoint x: 106, startPoint y: 108, endPoint x: 515, endPoint y: 161, distance: 412.8
click at [517, 161] on td "000002562" at bounding box center [509, 157] width 42 height 24
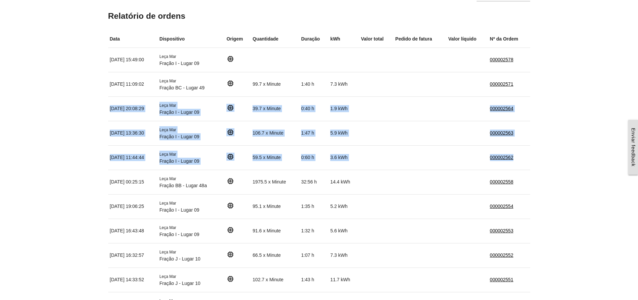
drag, startPoint x: 508, startPoint y: 156, endPoint x: 109, endPoint y: 107, distance: 401.7
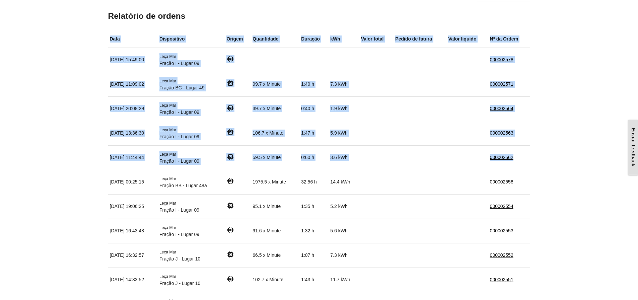
drag, startPoint x: 107, startPoint y: 107, endPoint x: 523, endPoint y: 161, distance: 419.2
click at [523, 161] on td "000002562" at bounding box center [509, 157] width 42 height 24
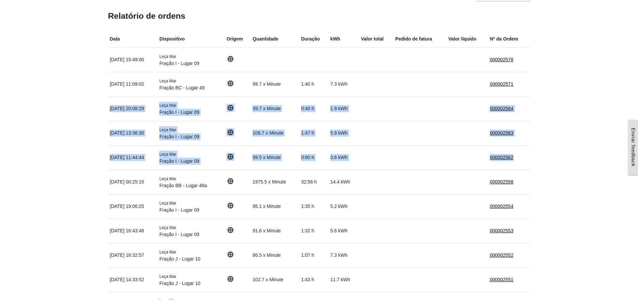
drag, startPoint x: 521, startPoint y: 158, endPoint x: 110, endPoint y: 108, distance: 413.8
click at [525, 159] on td "000002562" at bounding box center [509, 157] width 42 height 24
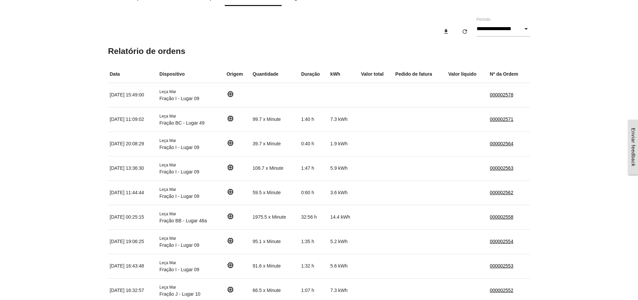
scroll to position [0, 0]
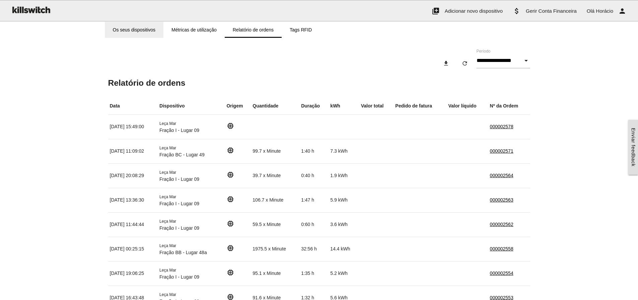
click at [122, 30] on link "Os seus dispositivos" at bounding box center [134, 30] width 59 height 16
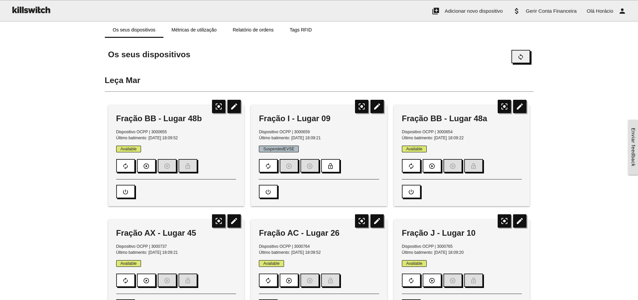
click at [523, 59] on icon "sync" at bounding box center [520, 57] width 7 height 13
drag, startPoint x: 263, startPoint y: 149, endPoint x: 297, endPoint y: 149, distance: 33.5
click at [297, 149] on span "SuspendedEVSE" at bounding box center [279, 149] width 40 height 7
drag, startPoint x: 295, startPoint y: 149, endPoint x: 264, endPoint y: 145, distance: 31.1
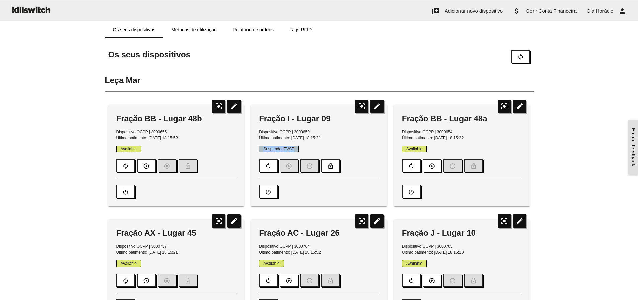
click at [264, 145] on div "Fração I - Lugar 09 Dispositivo OCPP | 3000659 Último batimento: [DATE] 18:15:2…" at bounding box center [319, 155] width 136 height 101
click at [263, 148] on span "SuspendedEVSE" at bounding box center [279, 149] width 40 height 7
drag, startPoint x: 263, startPoint y: 148, endPoint x: 309, endPoint y: 150, distance: 45.9
click at [309, 150] on p "SuspendedEVSE" at bounding box center [319, 149] width 120 height 6
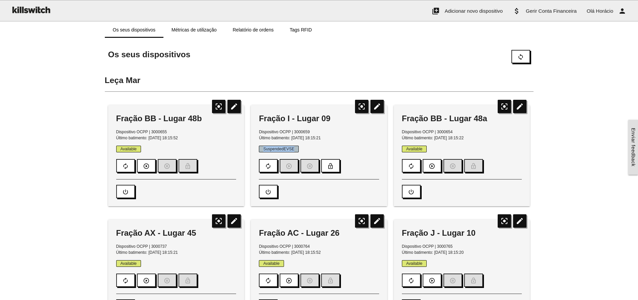
drag, startPoint x: 263, startPoint y: 148, endPoint x: 309, endPoint y: 151, distance: 45.9
click at [309, 151] on p "SuspendedEVSE" at bounding box center [319, 149] width 120 height 6
drag, startPoint x: 264, startPoint y: 148, endPoint x: 301, endPoint y: 149, distance: 37.2
click at [301, 149] on p "SuspendedEVSE" at bounding box center [319, 149] width 120 height 6
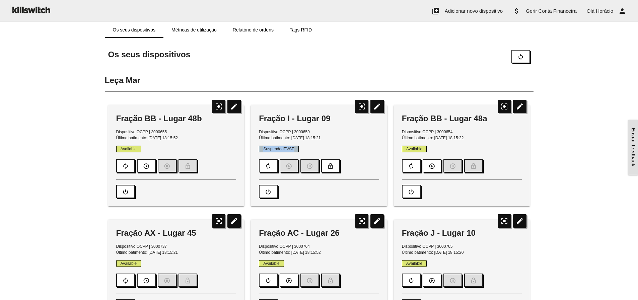
click at [301, 149] on p "SuspendedEVSE" at bounding box center [319, 149] width 120 height 6
drag, startPoint x: 263, startPoint y: 148, endPoint x: 299, endPoint y: 150, distance: 35.5
click at [299, 150] on p "SuspendedEVSE" at bounding box center [319, 149] width 120 height 6
click at [296, 150] on span "SuspendedEVSE" at bounding box center [279, 149] width 40 height 7
drag, startPoint x: 263, startPoint y: 148, endPoint x: 296, endPoint y: 151, distance: 32.9
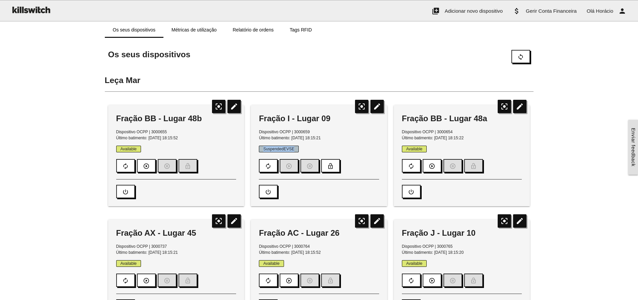
click at [296, 151] on span "SuspendedEVSE" at bounding box center [279, 149] width 40 height 7
click at [296, 150] on span "SuspendedEVSE" at bounding box center [279, 149] width 40 height 7
drag, startPoint x: 296, startPoint y: 148, endPoint x: 259, endPoint y: 148, distance: 36.2
click at [259, 148] on span "SuspendedEVSE" at bounding box center [279, 149] width 40 height 7
click at [261, 148] on span "SuspendedEVSE" at bounding box center [279, 149] width 40 height 7
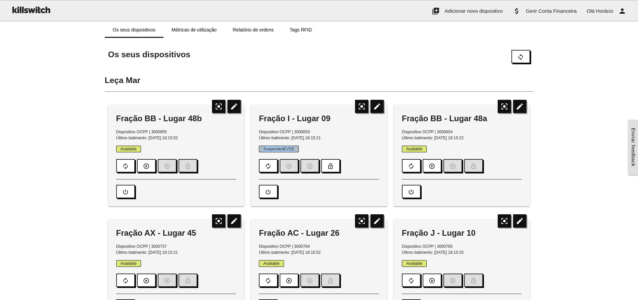
drag, startPoint x: 263, startPoint y: 148, endPoint x: 310, endPoint y: 149, distance: 46.9
click at [303, 149] on p "SuspendedEVSE" at bounding box center [319, 149] width 120 height 6
click at [310, 149] on p "SuspendedEVSE" at bounding box center [319, 149] width 120 height 6
drag, startPoint x: 263, startPoint y: 150, endPoint x: 294, endPoint y: 149, distance: 30.5
click at [294, 149] on span "SuspendedEVSE" at bounding box center [279, 149] width 40 height 7
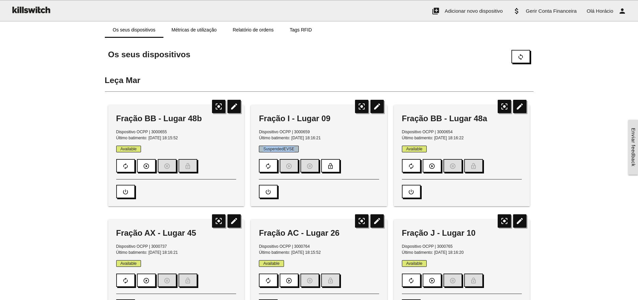
click at [294, 149] on span "SuspendedEVSE" at bounding box center [279, 149] width 40 height 7
drag, startPoint x: 263, startPoint y: 148, endPoint x: 284, endPoint y: 149, distance: 20.4
click at [284, 149] on span "SuspendedEVSE" at bounding box center [279, 149] width 40 height 7
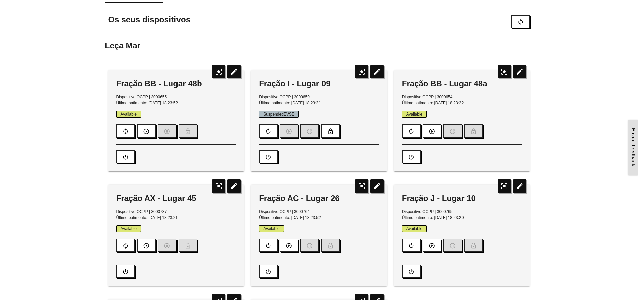
scroll to position [33, 0]
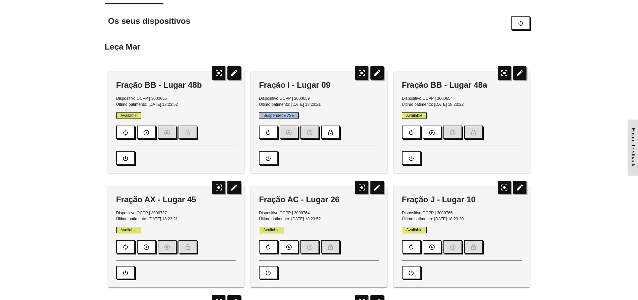
drag, startPoint x: 263, startPoint y: 115, endPoint x: 296, endPoint y: 114, distance: 32.5
click at [296, 114] on span "SuspendedEVSE" at bounding box center [279, 115] width 40 height 7
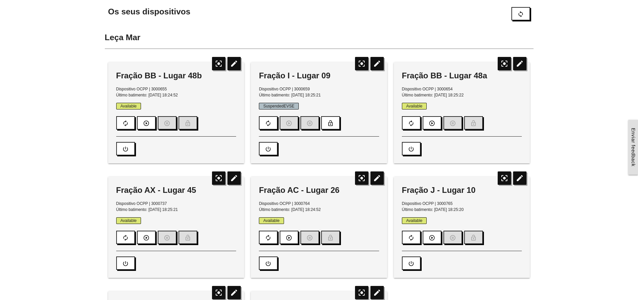
scroll to position [0, 0]
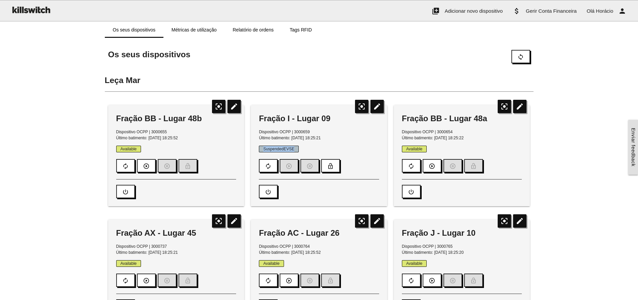
drag, startPoint x: 295, startPoint y: 149, endPoint x: 261, endPoint y: 147, distance: 33.9
click at [261, 147] on span "SuspendedEVSE" at bounding box center [279, 149] width 40 height 7
drag, startPoint x: 264, startPoint y: 148, endPoint x: 301, endPoint y: 150, distance: 36.6
click at [301, 150] on p "SuspendedEVSE" at bounding box center [319, 149] width 120 height 6
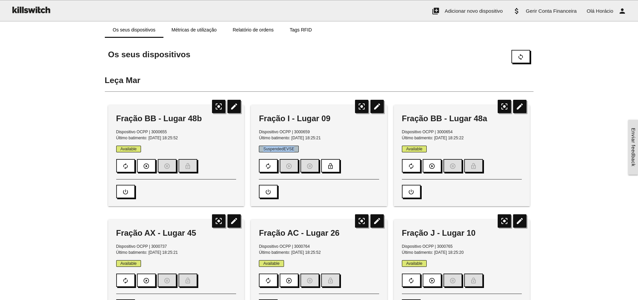
click at [301, 150] on p "SuspendedEVSE" at bounding box center [319, 149] width 120 height 6
drag, startPoint x: 294, startPoint y: 148, endPoint x: 262, endPoint y: 148, distance: 31.5
click at [262, 148] on span "SuspendedEVSE" at bounding box center [279, 149] width 40 height 7
drag, startPoint x: 262, startPoint y: 148, endPoint x: 295, endPoint y: 149, distance: 32.5
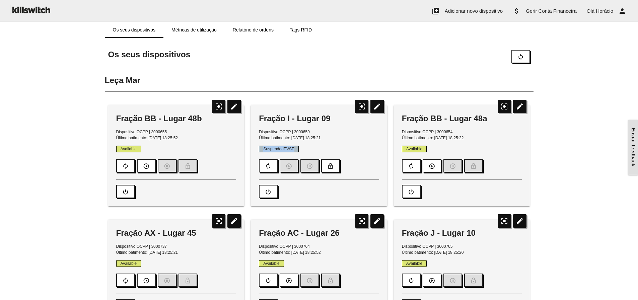
click at [295, 149] on span "SuspendedEVSE" at bounding box center [279, 149] width 40 height 7
drag, startPoint x: 296, startPoint y: 149, endPoint x: 259, endPoint y: 150, distance: 36.8
click at [259, 150] on span "SuspendedEVSE" at bounding box center [279, 149] width 40 height 7
click at [260, 150] on span "SuspendedEVSE" at bounding box center [279, 149] width 40 height 7
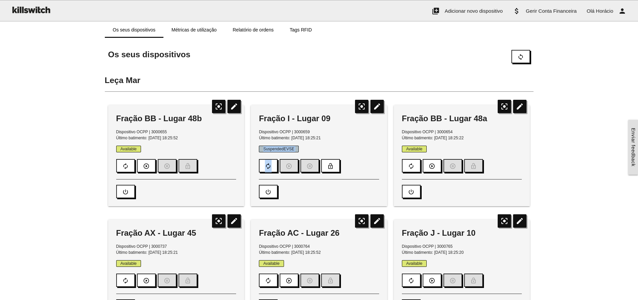
drag, startPoint x: 260, startPoint y: 148, endPoint x: 294, endPoint y: 152, distance: 34.4
click at [294, 152] on div "SuspendedEVSE autorenew play_circle_outline pause_circle_outline lock_open" at bounding box center [319, 159] width 120 height 26
click at [295, 150] on span "SuspendedEVSE" at bounding box center [279, 149] width 40 height 7
drag, startPoint x: 296, startPoint y: 149, endPoint x: 263, endPoint y: 150, distance: 32.8
click at [263, 150] on span "SuspendedEVSE" at bounding box center [279, 149] width 40 height 7
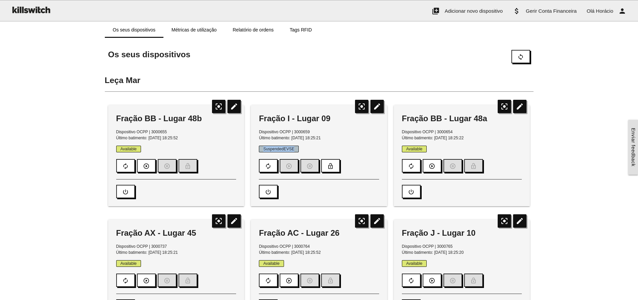
click at [262, 148] on span "SuspendedEVSE" at bounding box center [279, 149] width 40 height 7
drag, startPoint x: 261, startPoint y: 148, endPoint x: 300, endPoint y: 148, distance: 38.5
click at [300, 148] on p "SuspendedEVSE" at bounding box center [319, 149] width 120 height 6
click at [301, 148] on p "SuspendedEVSE" at bounding box center [319, 149] width 120 height 6
click at [196, 30] on link "Métricas de utilização" at bounding box center [193, 30] width 61 height 16
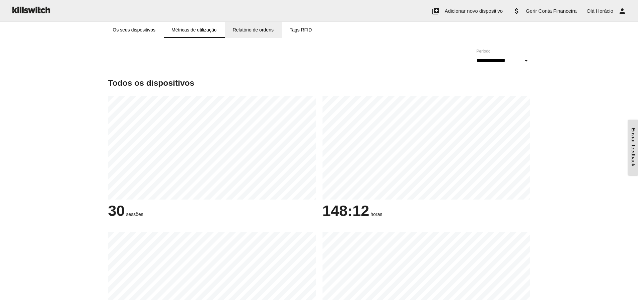
click at [233, 30] on link "Relatório de ordens" at bounding box center [253, 30] width 57 height 16
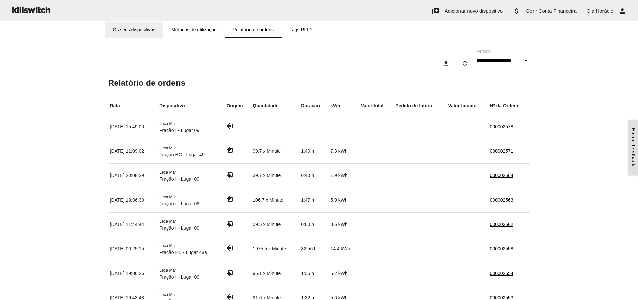
click at [137, 29] on link "Os seus dispositivos" at bounding box center [134, 30] width 59 height 16
